Goal: Information Seeking & Learning: Learn about a topic

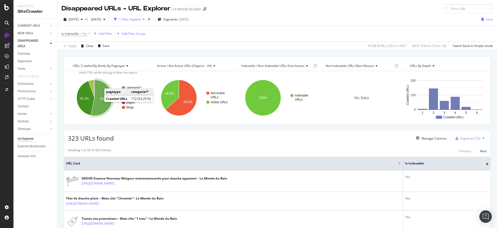
click at [103, 101] on icon "A chart." at bounding box center [102, 98] width 22 height 36
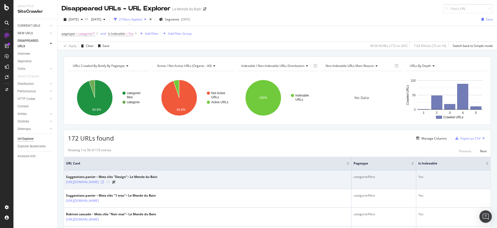
click at [104, 183] on icon at bounding box center [102, 181] width 3 height 3
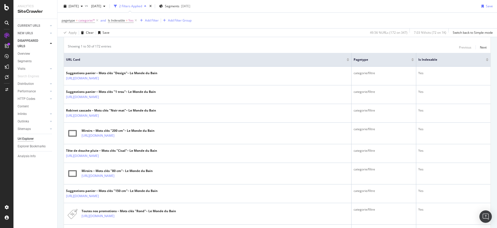
scroll to position [130, 0]
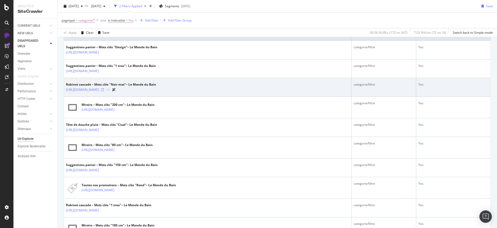
click at [104, 89] on icon at bounding box center [102, 89] width 3 height 3
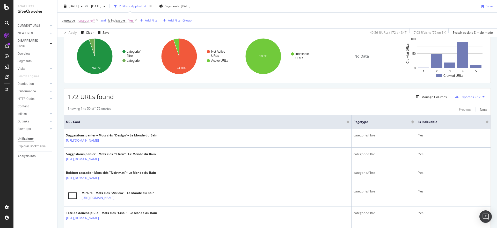
scroll to position [0, 0]
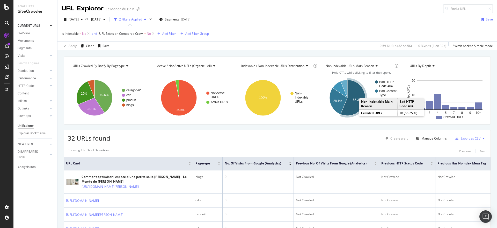
click at [357, 103] on icon "A chart." at bounding box center [353, 98] width 25 height 36
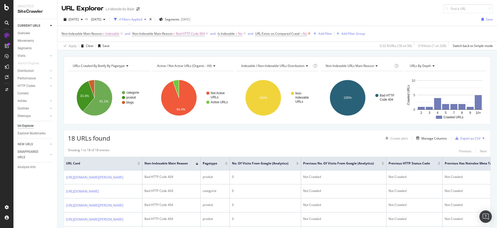
click at [312, 33] on icon at bounding box center [309, 33] width 4 height 5
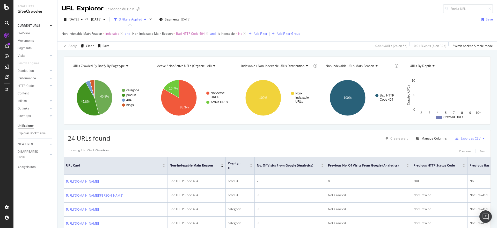
scroll to position [65, 0]
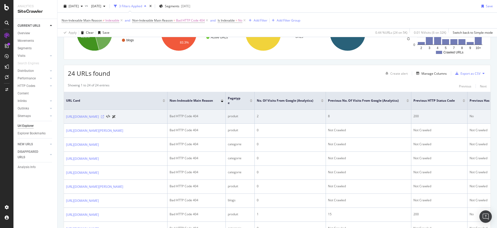
click at [104, 117] on icon at bounding box center [102, 116] width 3 height 3
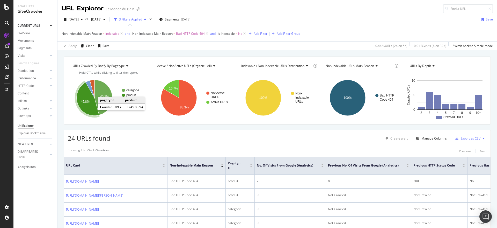
click at [84, 100] on text "45.8%" at bounding box center [85, 102] width 9 height 4
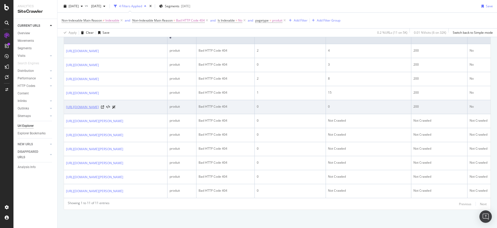
scroll to position [205, 0]
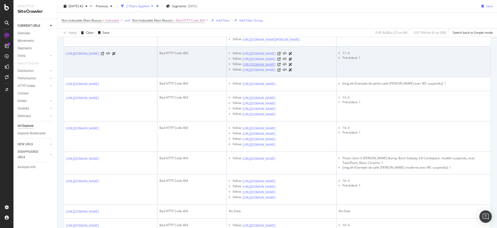
scroll to position [432, 0]
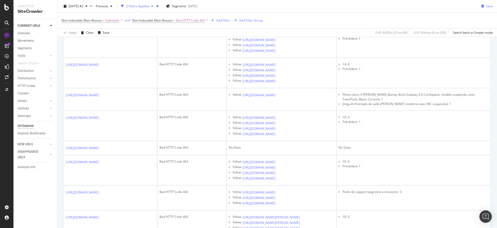
drag, startPoint x: 167, startPoint y: 118, endPoint x: 121, endPoint y: 112, distance: 46.7
copy div "/collections/les-offres-du-moment1"
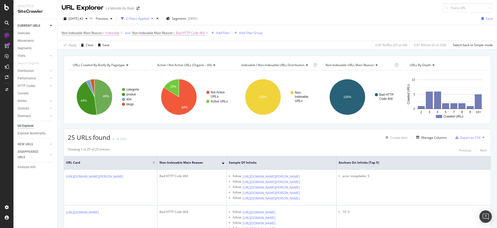
scroll to position [0, 0]
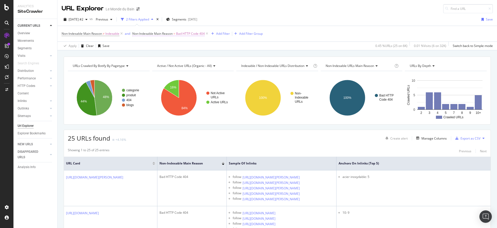
click at [184, 34] on span "Bad HTTP Code 404" at bounding box center [190, 33] width 29 height 7
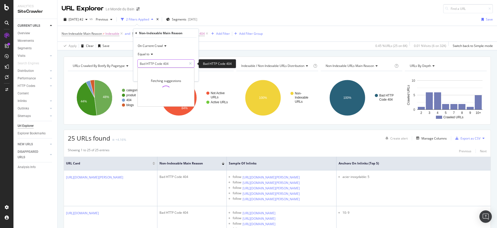
click at [173, 64] on input "Bad HTTP Code 404" at bounding box center [162, 63] width 49 height 8
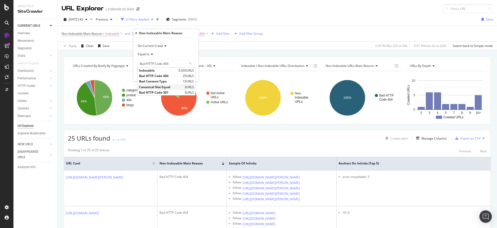
click at [168, 87] on span "Canonical Not Equal" at bounding box center [161, 87] width 44 height 4
type input "Canonical Not Equal"
click at [190, 74] on div "Apply" at bounding box center [191, 74] width 8 height 4
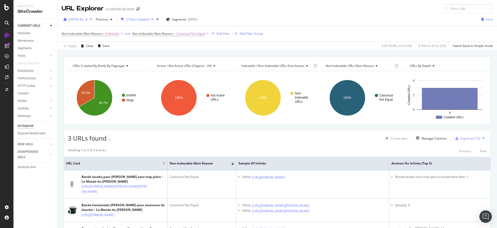
click at [90, 19] on div "button" at bounding box center [86, 19] width 6 height 3
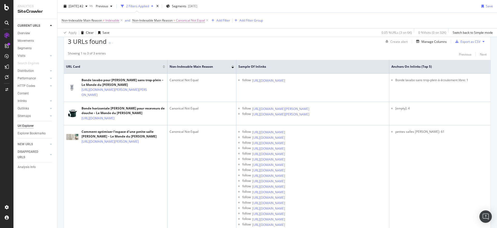
scroll to position [86, 0]
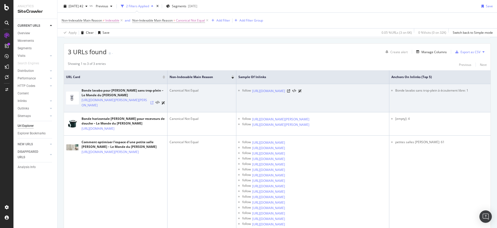
click at [152, 104] on icon at bounding box center [152, 102] width 3 height 3
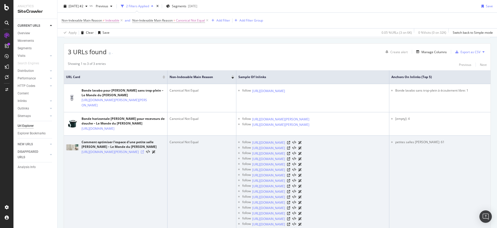
click at [144, 153] on icon at bounding box center [142, 151] width 3 height 3
drag, startPoint x: 427, startPoint y: 163, endPoint x: 394, endPoint y: 164, distance: 32.9
click at [394, 144] on ul "petites salles de bain: 61" at bounding box center [440, 142] width 97 height 5
copy li "petites salles de bain:"
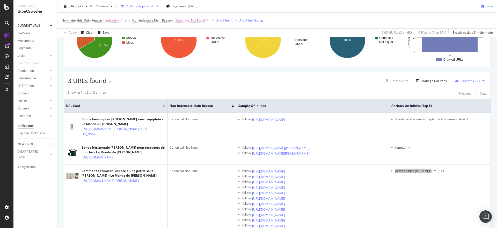
scroll to position [0, 0]
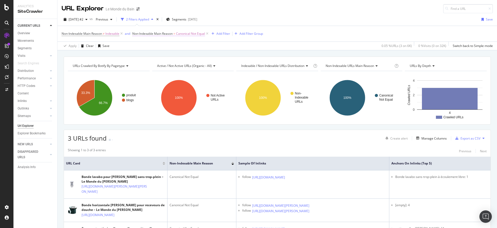
click at [187, 31] on span "Canonical Not Equal" at bounding box center [190, 33] width 29 height 7
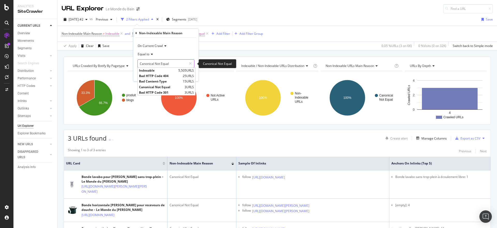
click at [165, 64] on input "Canonical Not Equal" at bounding box center [162, 63] width 49 height 8
click at [173, 92] on span "Bad HTTP Code 301" at bounding box center [161, 92] width 44 height 4
type input "Bad HTTP Code 301"
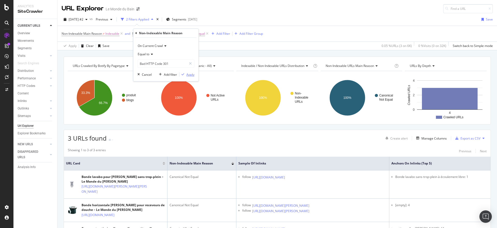
click at [191, 74] on div "Apply" at bounding box center [191, 74] width 8 height 4
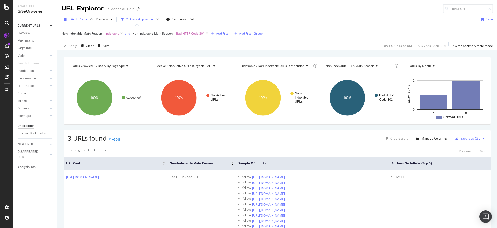
click at [83, 20] on span "2025 Sep. 30th #2" at bounding box center [76, 19] width 15 height 4
click at [83, 20] on span "[DATE] #2" at bounding box center [76, 19] width 15 height 4
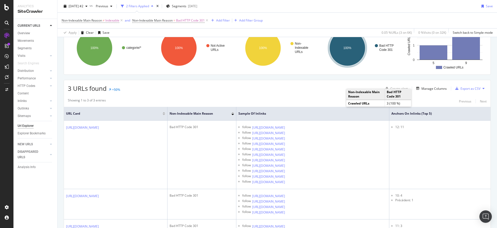
scroll to position [50, 0]
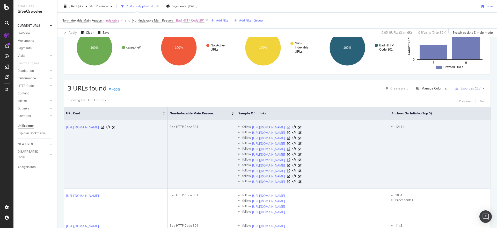
click at [290, 127] on icon at bounding box center [288, 127] width 3 height 3
drag, startPoint x: 65, startPoint y: 126, endPoint x: 98, endPoint y: 135, distance: 34.7
click at [113, 141] on td "https://www.lemondedubain.com/collections/les-offres-du-moment/design2" at bounding box center [116, 154] width 104 height 68
copy link "https://www.lemondedubain.com/collections/les-offres-du-moment/design2"
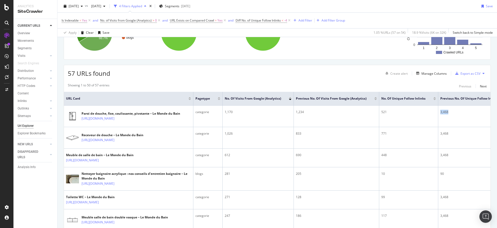
scroll to position [0, 25]
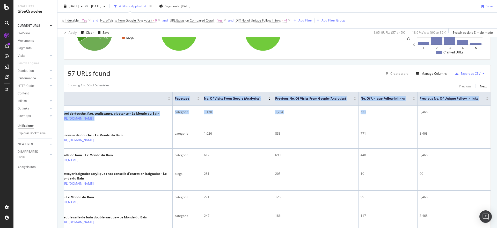
drag, startPoint x: 410, startPoint y: 117, endPoint x: 497, endPoint y: 117, distance: 87.1
click at [497, 117] on div "URL Explorer Le Monde du Bain 2025 Sep. 30th vs 2024 Sep. 24th 4 Filters Applie…" at bounding box center [278, 114] width 440 height 228
click at [428, 72] on div "Manage Columns" at bounding box center [434, 73] width 25 height 4
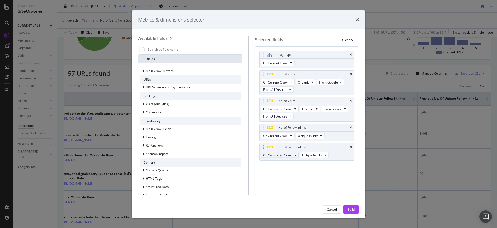
click at [269, 156] on span "On Compared Crawl" at bounding box center [277, 155] width 29 height 4
click at [276, 183] on span "Diff Between Crawls" at bounding box center [280, 183] width 30 height 5
click at [358, 207] on button "Build" at bounding box center [352, 209] width 16 height 8
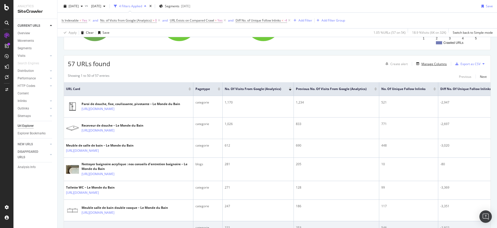
scroll to position [65, 0]
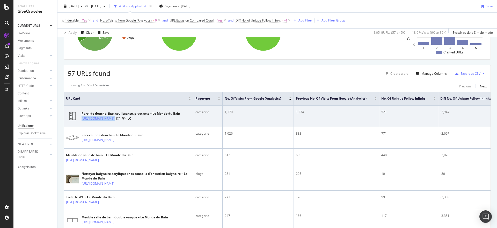
drag, startPoint x: 175, startPoint y: 123, endPoint x: 81, endPoint y: 122, distance: 94.1
click at [81, 122] on td "Paroi de douche, fixe, coulissante, pivotante – Le Monde du Bain https://www.le…" at bounding box center [129, 116] width 130 height 22
copy div "[URL][DOMAIN_NAME]"
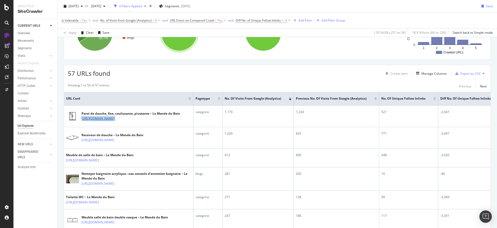
scroll to position [0, 0]
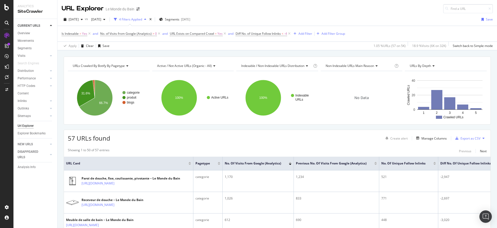
click at [330, 139] on div "57 URLs found Create alert Manage Columns Export as CSV" at bounding box center [277, 136] width 427 height 13
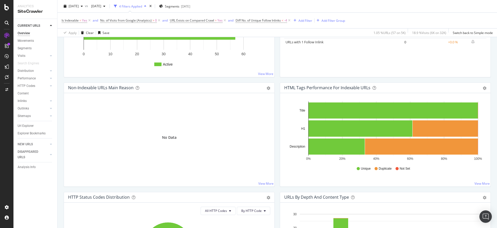
scroll to position [43, 0]
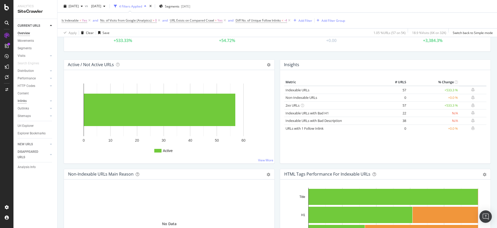
click at [20, 99] on div "Inlinks" at bounding box center [22, 100] width 9 height 5
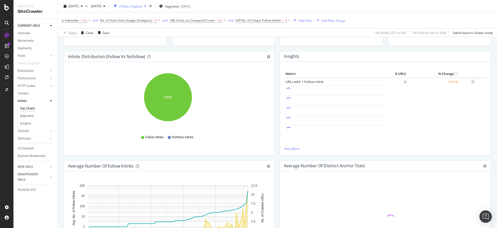
click at [25, 169] on div "NEW URLS" at bounding box center [38, 167] width 40 height 8
click at [20, 146] on div "Url Explorer" at bounding box center [26, 148] width 16 height 5
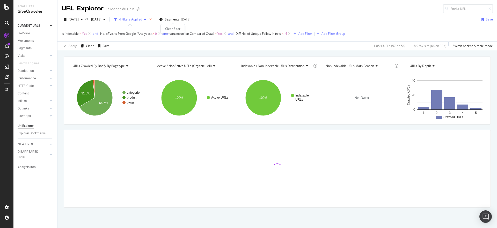
click at [152, 19] on icon "times" at bounding box center [150, 19] width 2 height 3
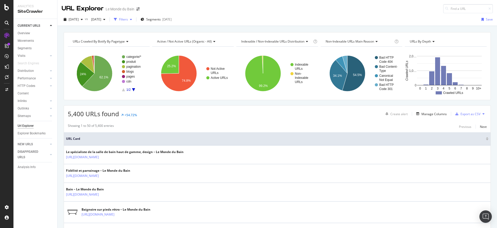
click at [128, 20] on div "Filters" at bounding box center [123, 19] width 9 height 4
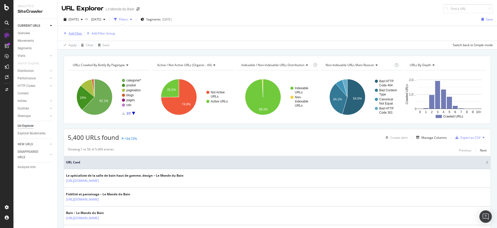
click at [76, 31] on div "Add Filter" at bounding box center [76, 33] width 14 height 4
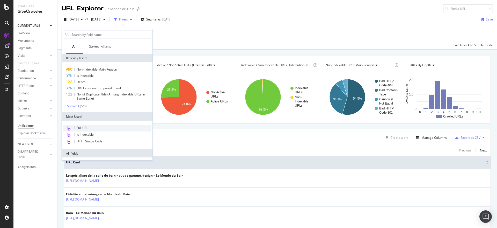
click at [92, 125] on div "Full URL" at bounding box center [107, 128] width 89 height 7
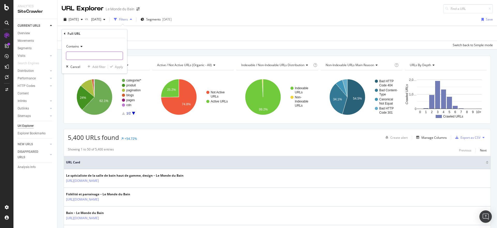
paste input "[URL][DOMAIN_NAME]"
type input "[URL][DOMAIN_NAME]"
click at [119, 65] on div "Apply" at bounding box center [119, 67] width 8 height 4
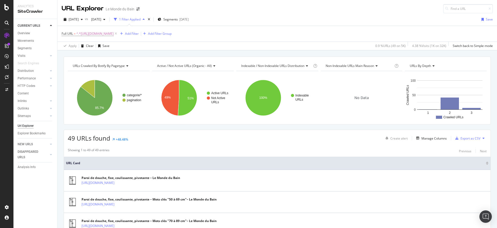
click at [425, 134] on div "Create alert Manage Columns Export as CSV" at bounding box center [435, 138] width 103 height 9
click at [425, 139] on div "Manage Columns" at bounding box center [434, 138] width 25 height 4
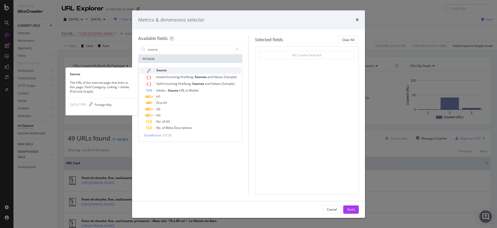
type input "source"
click at [176, 70] on div "Source" at bounding box center [193, 70] width 95 height 7
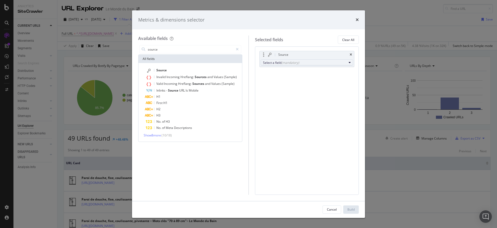
click at [270, 62] on div "Select a field (mandatory)" at bounding box center [305, 62] width 84 height 4
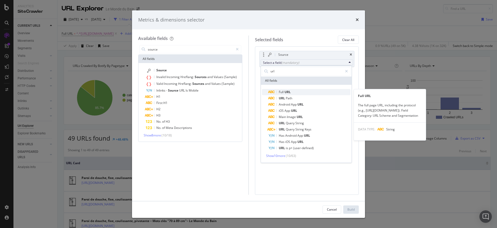
type input "url"
click at [286, 91] on span "URL" at bounding box center [288, 92] width 6 height 4
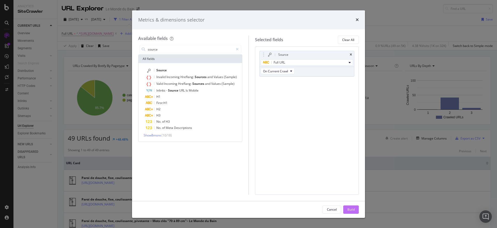
click at [352, 210] on div "Build" at bounding box center [351, 209] width 7 height 4
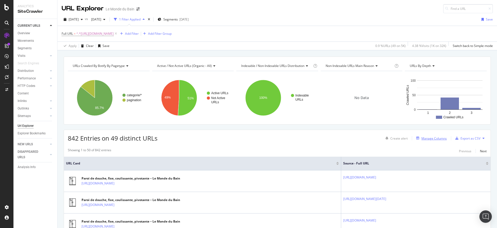
click at [427, 138] on div "Manage Columns" at bounding box center [434, 138] width 25 height 4
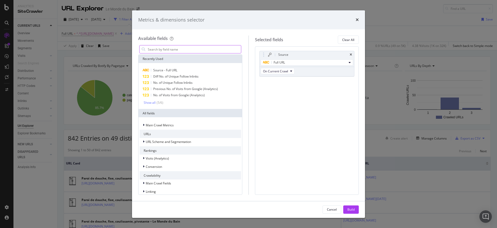
click at [166, 47] on input "modal" at bounding box center [194, 49] width 94 height 8
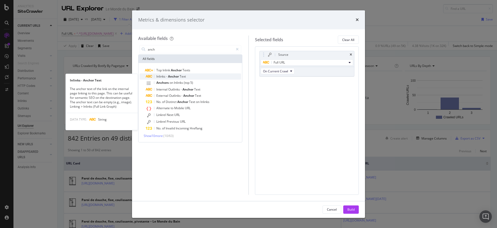
type input "anch"
click at [170, 76] on span "Anchor" at bounding box center [174, 76] width 12 height 4
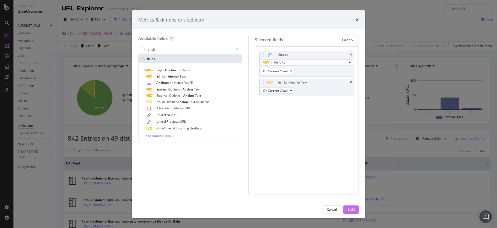
click at [352, 208] on div "Build" at bounding box center [351, 209] width 7 height 4
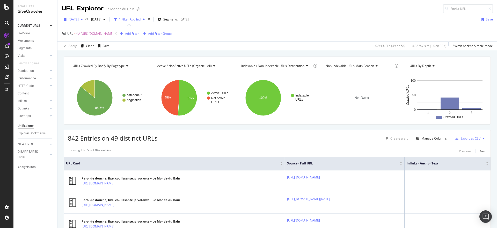
click at [79, 18] on span "2025 Sep. 30th" at bounding box center [74, 19] width 10 height 4
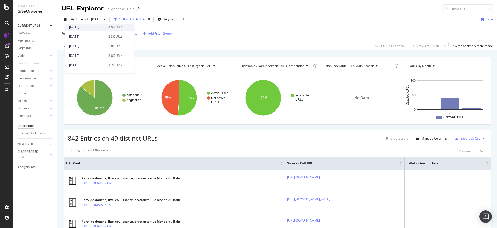
click at [90, 27] on div "2024 Sep. 24th" at bounding box center [87, 27] width 36 height 5
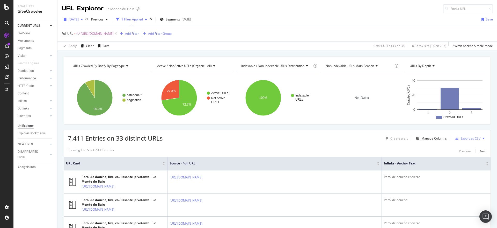
click at [83, 18] on icon "button" at bounding box center [82, 19] width 2 height 3
click at [96, 48] on div "2024 Sep. 24th 3.5K URLs" at bounding box center [96, 48] width 54 height 5
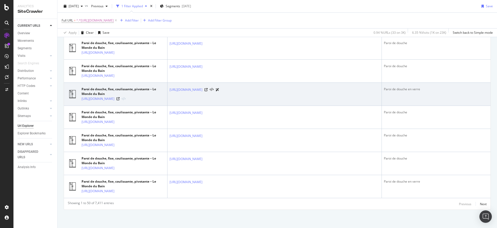
scroll to position [1384, 0]
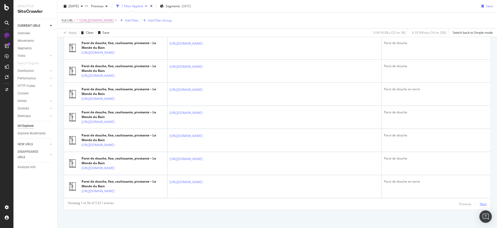
click at [481, 203] on div "Next" at bounding box center [483, 204] width 7 height 4
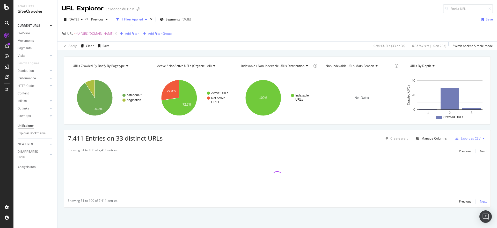
scroll to position [0, 0]
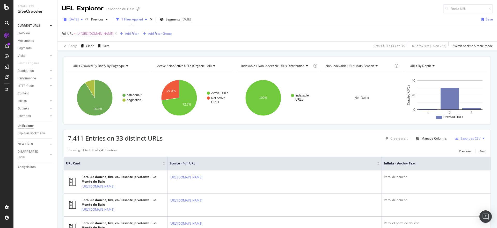
click at [83, 18] on icon "button" at bounding box center [82, 19] width 2 height 3
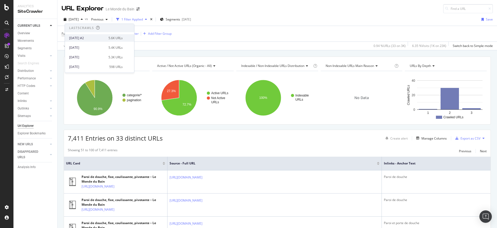
click at [93, 39] on div "[DATE] #2" at bounding box center [87, 38] width 36 height 5
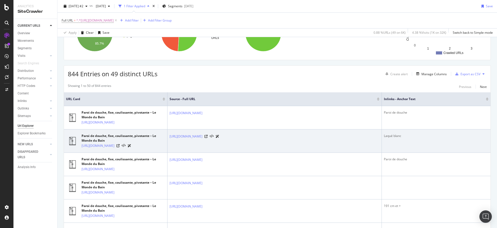
scroll to position [65, 0]
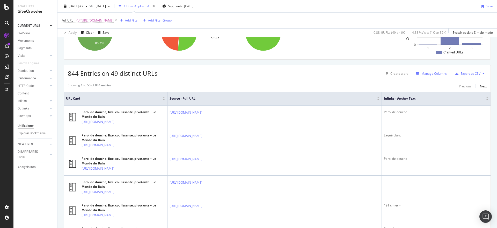
click at [431, 73] on div "Manage Columns" at bounding box center [434, 73] width 25 height 4
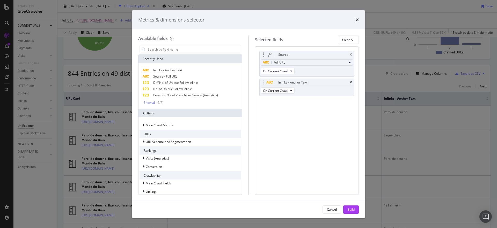
click at [277, 62] on span "Full URL" at bounding box center [279, 62] width 11 height 4
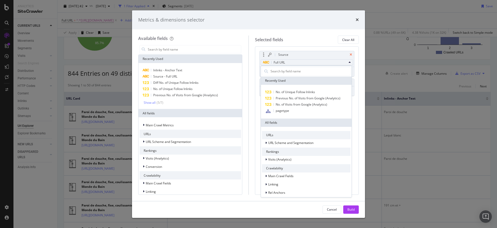
click at [352, 54] on icon "times" at bounding box center [351, 54] width 2 height 3
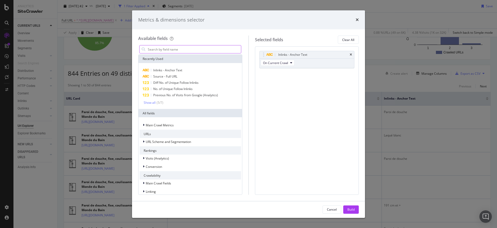
click at [176, 48] on input "modal" at bounding box center [194, 49] width 94 height 8
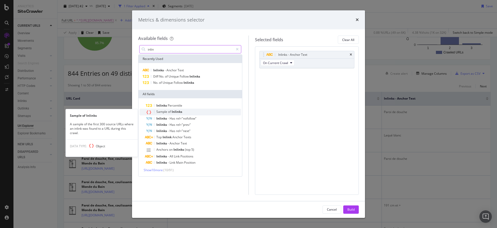
type input "inlin"
click at [192, 111] on div "Sample of Inlinks" at bounding box center [193, 112] width 95 height 7
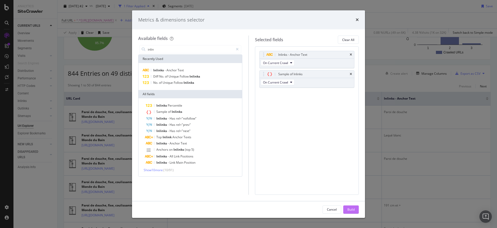
click at [350, 207] on div "Build" at bounding box center [351, 209] width 7 height 4
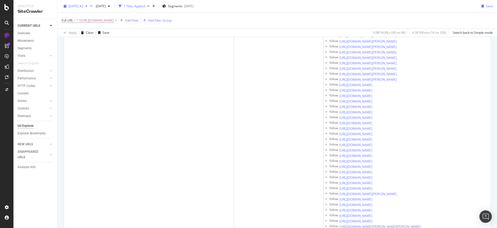
scroll to position [1533, 0]
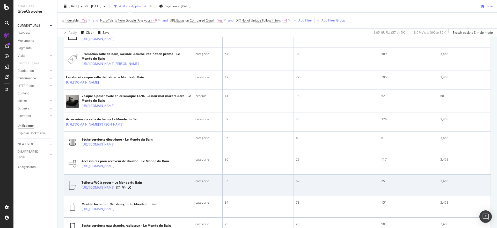
scroll to position [561, 0]
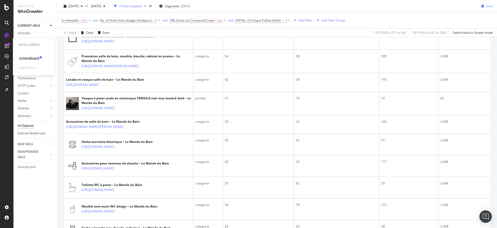
click at [27, 58] on div "ActionBoard" at bounding box center [29, 58] width 20 height 5
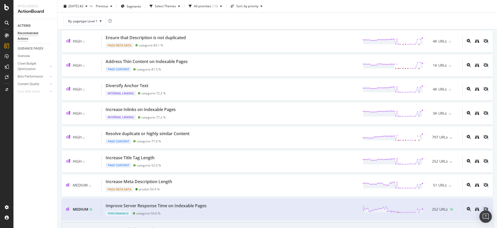
scroll to position [43, 0]
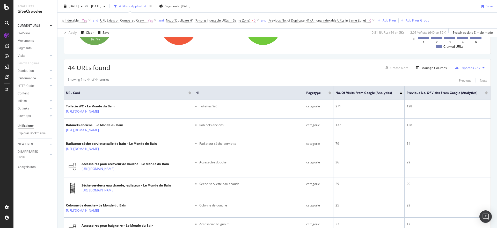
scroll to position [86, 0]
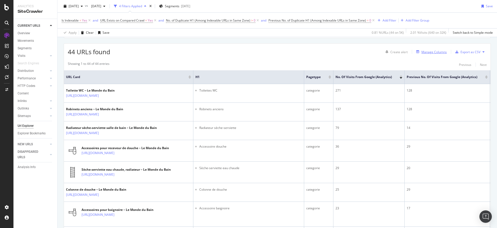
click at [430, 52] on div "Manage Columns" at bounding box center [434, 52] width 25 height 4
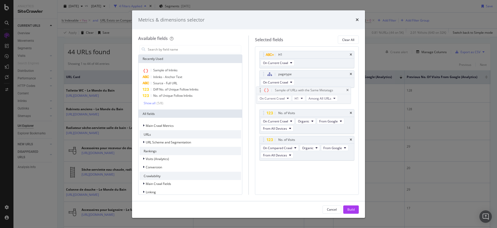
drag, startPoint x: 263, startPoint y: 148, endPoint x: 259, endPoint y: 92, distance: 55.6
click at [260, 91] on body "Analytics SiteCrawler CURRENT URLS Overview Movements Segments Visits Analysis …" at bounding box center [248, 114] width 497 height 228
click at [348, 208] on div "Build" at bounding box center [351, 209] width 7 height 4
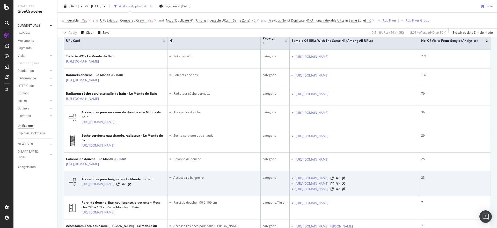
scroll to position [108, 0]
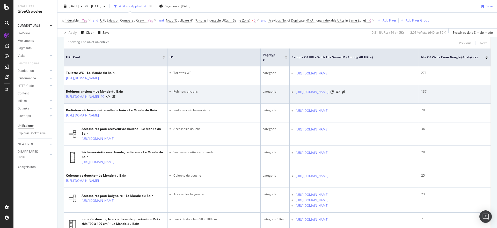
click at [104, 98] on icon at bounding box center [102, 96] width 3 height 3
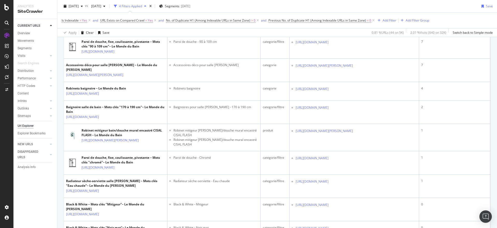
scroll to position [259, 0]
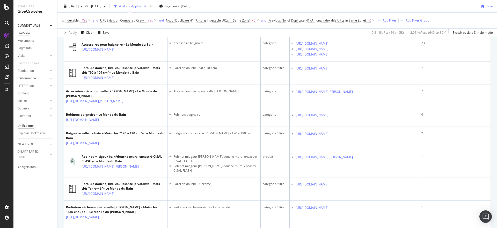
click at [24, 31] on div "Overview" at bounding box center [24, 33] width 12 height 5
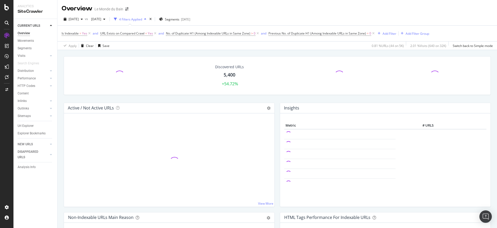
click at [175, 17] on div "2025 Sep. 30th vs 2024 Sep. 24th 4 Filters Applied Segments 2024-01-03" at bounding box center [127, 19] width 131 height 8
click at [152, 18] on icon "times" at bounding box center [150, 19] width 2 height 3
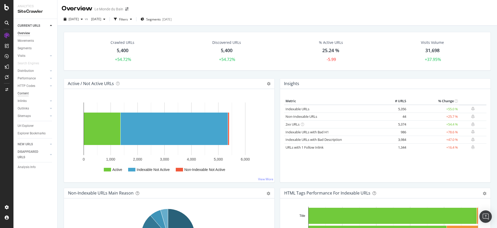
click at [25, 91] on div "Content" at bounding box center [23, 93] width 11 height 5
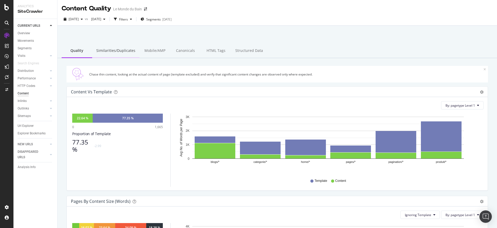
click at [113, 52] on div "Similarities/Duplicates" at bounding box center [115, 51] width 47 height 14
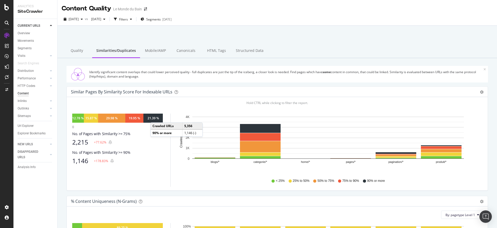
click at [156, 117] on div "21.39 %" at bounding box center [153, 118] width 11 height 4
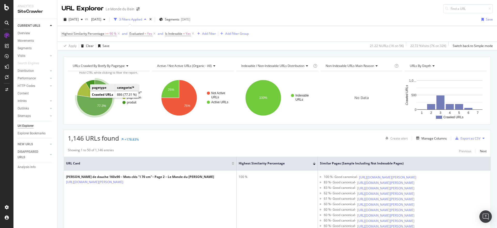
click at [86, 103] on icon "A chart." at bounding box center [95, 98] width 36 height 36
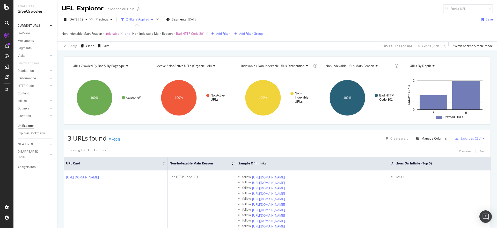
scroll to position [50, 0]
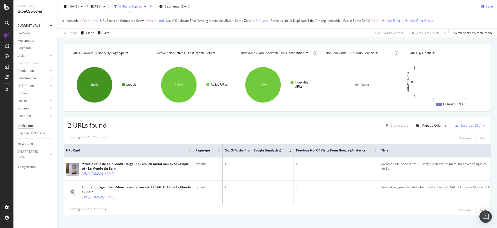
scroll to position [34, 0]
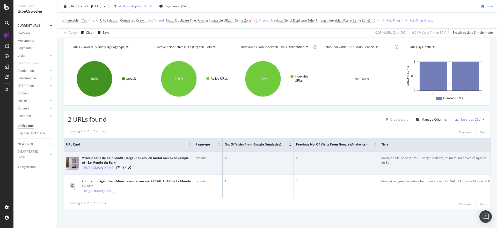
drag, startPoint x: 80, startPoint y: 153, endPoint x: 170, endPoint y: 160, distance: 89.7
click at [170, 160] on div "Meuble salle de bain SMART largeur 80 cm, en métal noir avec vasque cé – Le Mon…" at bounding box center [128, 162] width 125 height 15
copy link "[URL][DOMAIN_NAME]"
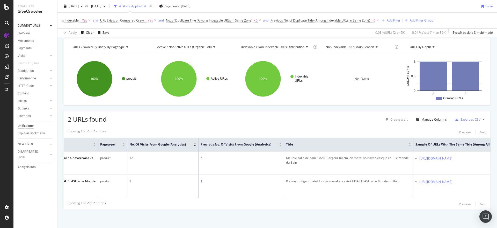
scroll to position [0, 152]
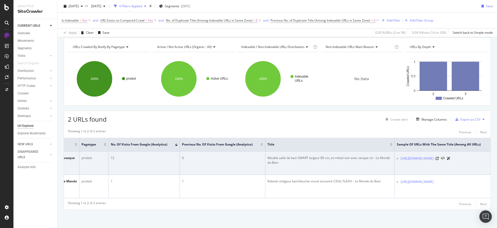
drag, startPoint x: 440, startPoint y: 152, endPoint x: 360, endPoint y: 141, distance: 80.0
click at [395, 151] on td "[URL][DOMAIN_NAME]" at bounding box center [443, 162] width 96 height 23
copy link "[URL][DOMAIN_NAME]"
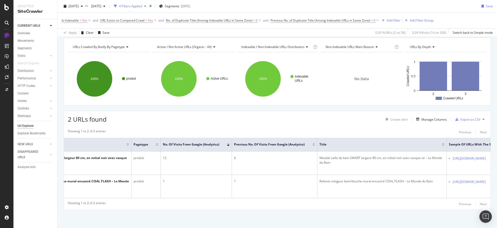
scroll to position [0, 0]
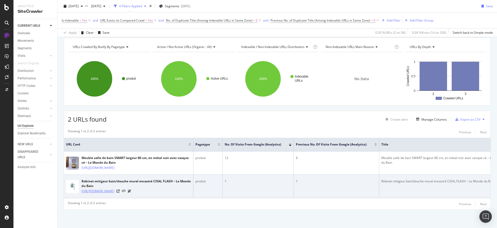
drag, startPoint x: 80, startPoint y: 181, endPoint x: 139, endPoint y: 187, distance: 59.4
click at [139, 187] on div "Robinet mitigeur bain/douche mural encastré CISAL FLASH – Le Monde du Bain [URL…" at bounding box center [128, 186] width 125 height 15
copy div "Robinet mitigeur bain/douche mural encastré CISAL FLASH – Le Monde du Bain [URL…"
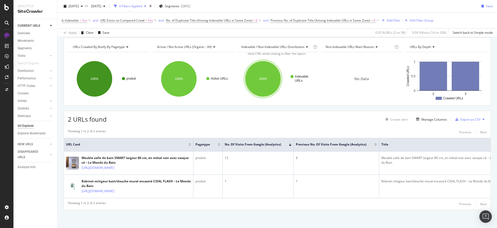
scroll to position [0, 152]
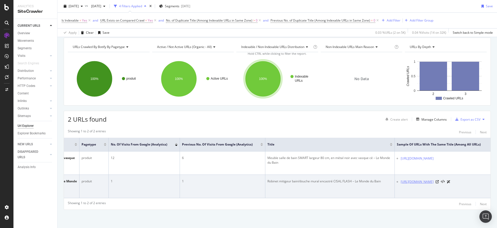
drag, startPoint x: 406, startPoint y: 181, endPoint x: 363, endPoint y: 169, distance: 44.4
click at [395, 175] on td "[URL][DOMAIN_NAME]" at bounding box center [443, 186] width 96 height 23
copy link "[URL][DOMAIN_NAME]"
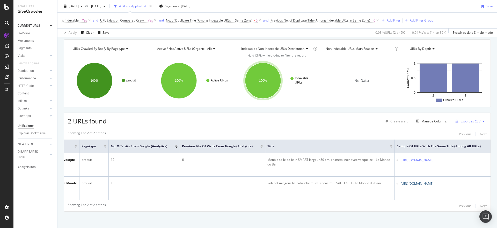
scroll to position [0, 0]
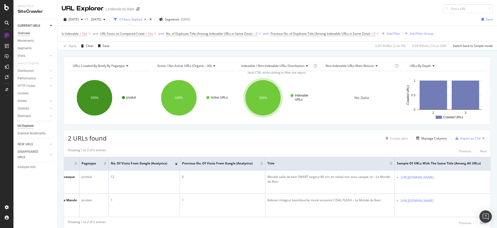
click at [24, 32] on div "Overview" at bounding box center [24, 33] width 12 height 5
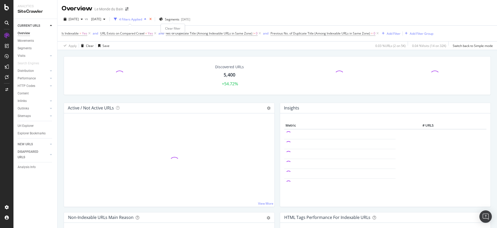
click at [152, 19] on icon "times" at bounding box center [150, 19] width 2 height 3
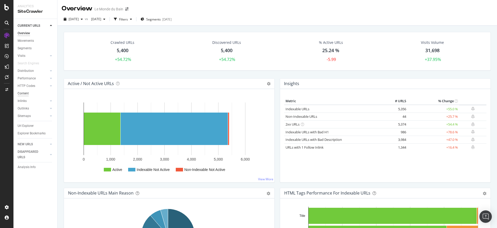
click at [26, 92] on div "Content" at bounding box center [23, 93] width 11 height 5
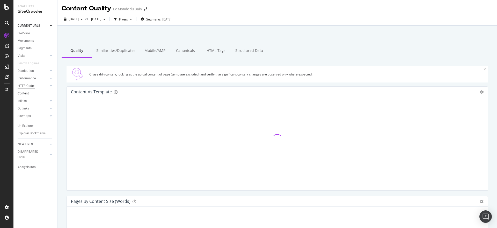
click at [26, 83] on div "HTTP Codes" at bounding box center [27, 85] width 18 height 5
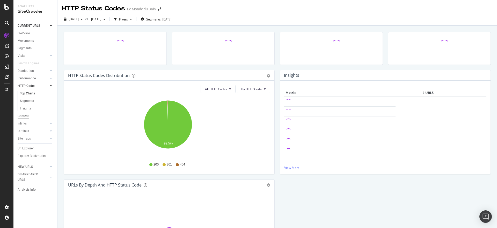
click at [25, 115] on div "Content" at bounding box center [23, 115] width 11 height 5
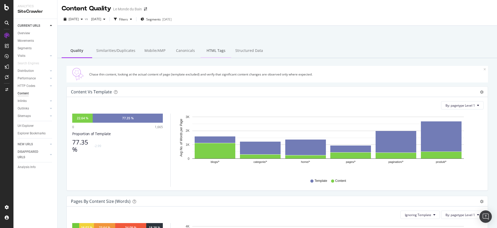
click at [211, 51] on div "HTML Tags" at bounding box center [216, 51] width 31 height 14
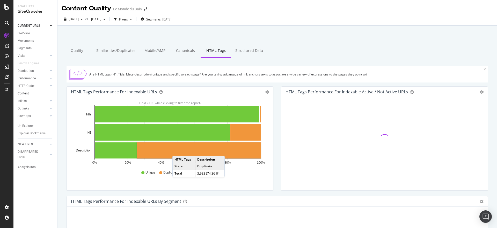
click at [177, 151] on rect "A chart." at bounding box center [199, 150] width 124 height 16
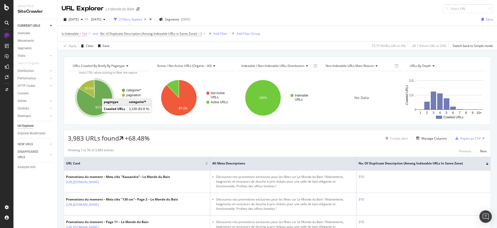
click at [96, 110] on icon "A chart." at bounding box center [95, 98] width 36 height 36
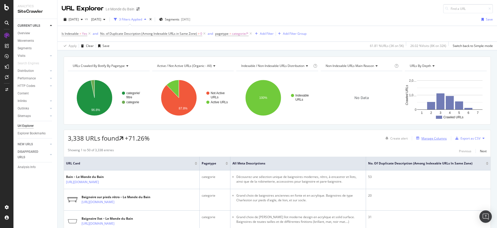
click at [426, 138] on div "Manage Columns" at bounding box center [434, 138] width 25 height 4
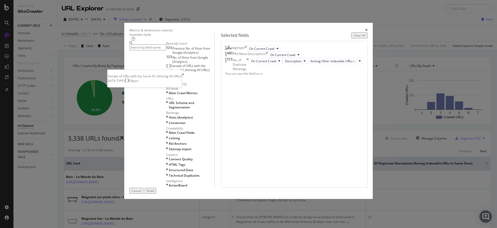
click at [203, 72] on span "Sample of URLs with the Same H1 (Among All URLs)" at bounding box center [190, 67] width 39 height 9
click at [319, 76] on span "Title" at bounding box center [322, 74] width 6 height 4
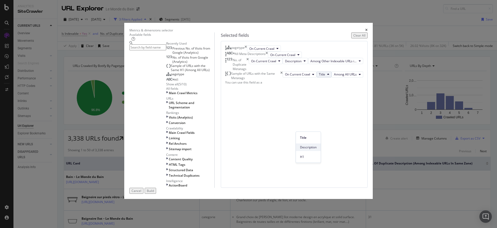
click at [305, 145] on span "Description" at bounding box center [308, 147] width 17 height 5
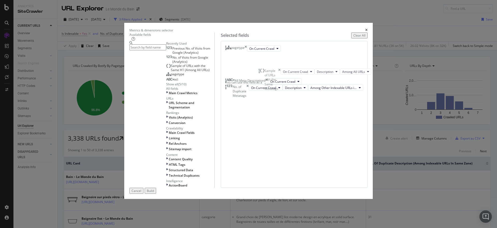
drag, startPoint x: 265, startPoint y: 122, endPoint x: 264, endPoint y: 74, distance: 47.9
click at [264, 74] on body "Analytics SiteCrawler CURRENT URLS Overview Movements Segments Visits Analysis …" at bounding box center [248, 114] width 497 height 228
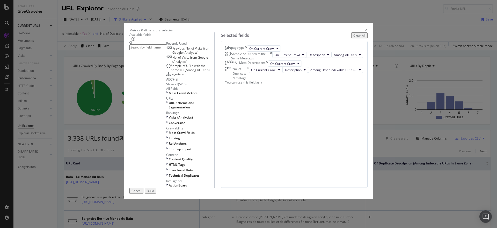
click at [154, 193] on div "Build" at bounding box center [150, 190] width 7 height 4
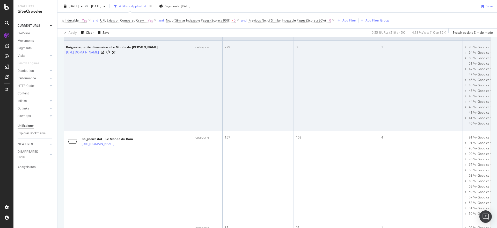
scroll to position [43, 0]
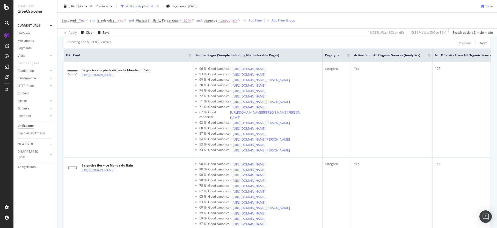
scroll to position [86, 0]
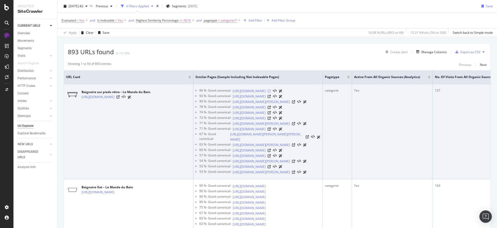
click at [271, 92] on icon at bounding box center [269, 90] width 3 height 3
click at [120, 96] on icon at bounding box center [118, 96] width 3 height 3
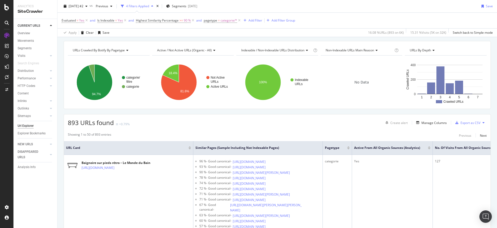
scroll to position [0, 0]
